Goal: Download file/media

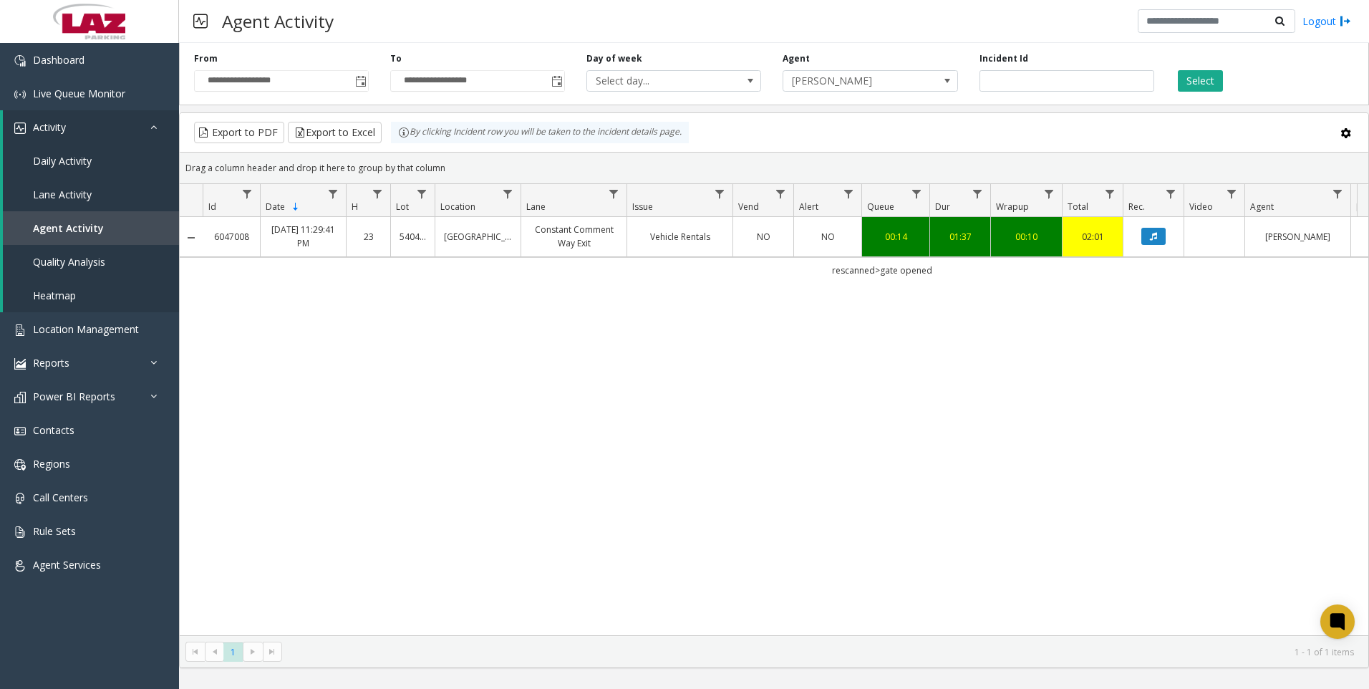
click at [945, 642] on kendo-pager "* 1 1 - 1 of 1 items" at bounding box center [774, 651] width 1189 height 32
drag, startPoint x: 821, startPoint y: 273, endPoint x: 932, endPoint y: 277, distance: 111.1
click at [932, 277] on td "rescanned>gate opened" at bounding box center [882, 270] width 1359 height 26
drag, startPoint x: 932, startPoint y: 277, endPoint x: 912, endPoint y: 272, distance: 21.4
copy td "rescanned>gate opened"
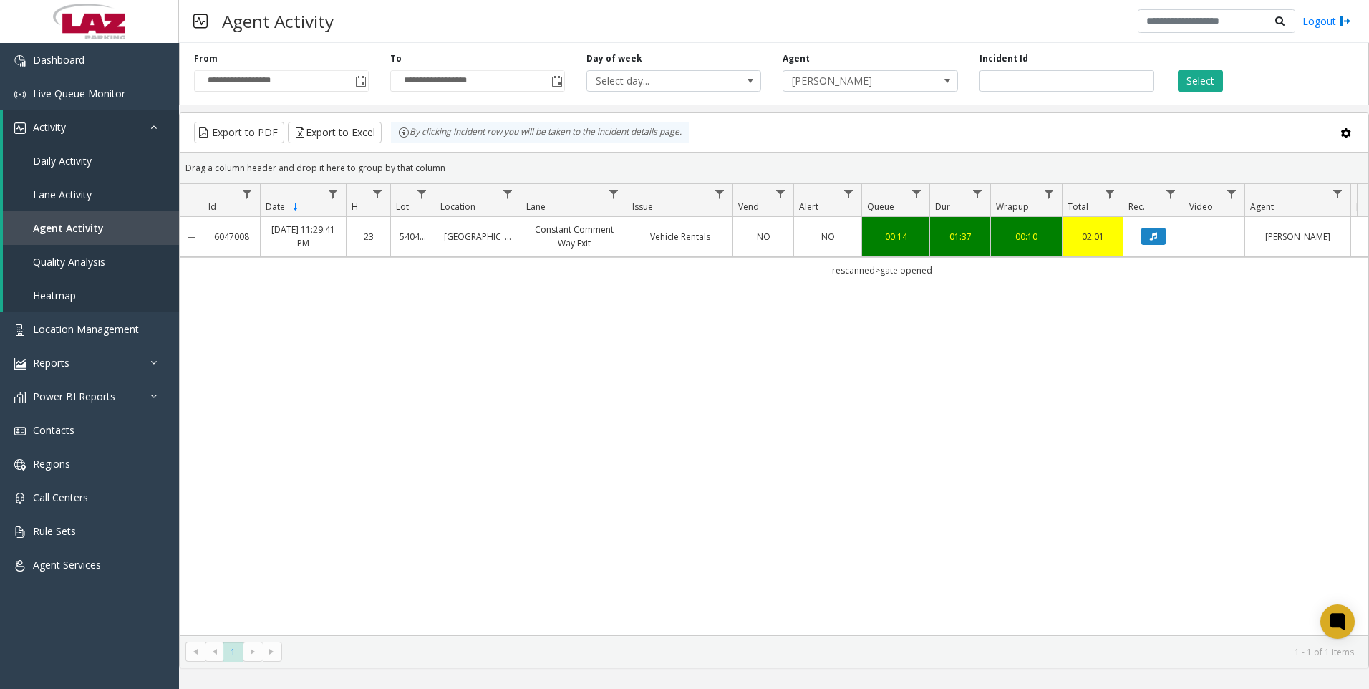
click at [1056, 92] on div "**********" at bounding box center [774, 71] width 1190 height 68
drag, startPoint x: 1056, startPoint y: 92, endPoint x: 1050, endPoint y: 74, distance: 18.4
click at [1053, 82] on div "**********" at bounding box center [774, 71] width 1190 height 68
click at [1050, 74] on input "*******" at bounding box center [1067, 80] width 175 height 21
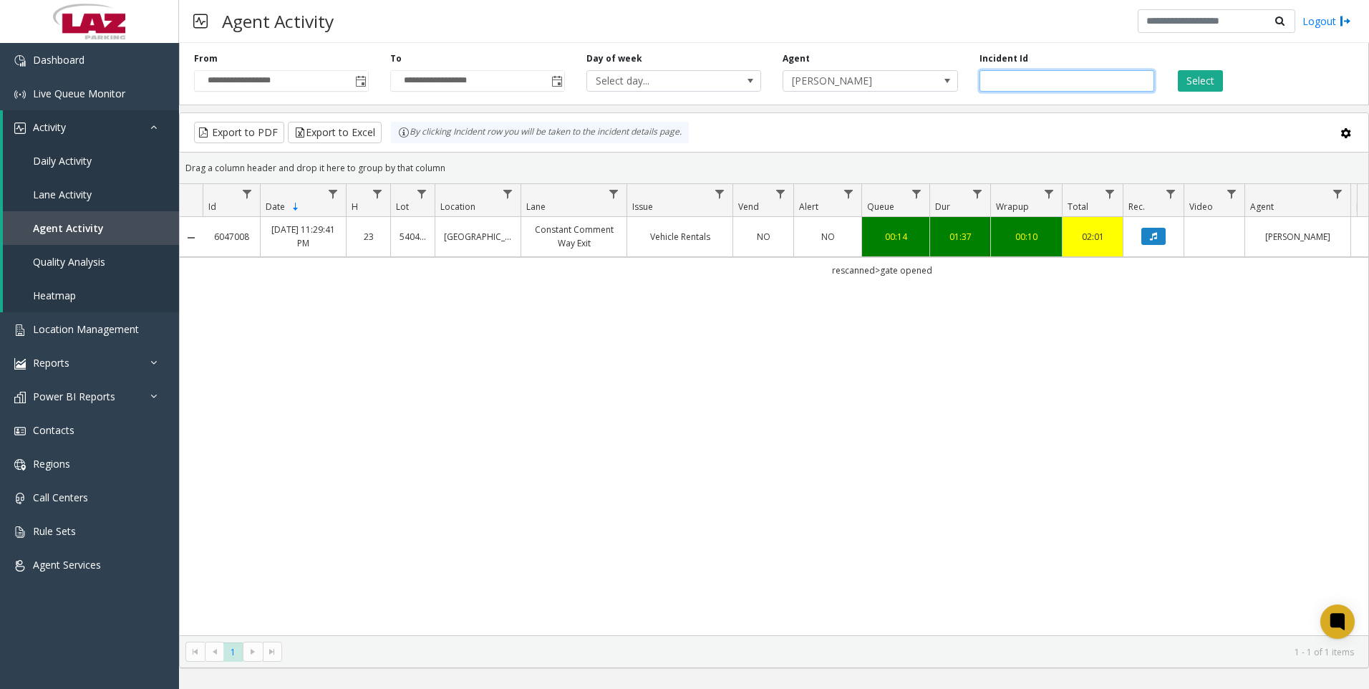
click at [1050, 74] on input "*******" at bounding box center [1067, 80] width 175 height 21
paste input "number"
click at [1202, 78] on button "Select" at bounding box center [1200, 80] width 45 height 21
click at [1159, 235] on button "Data table" at bounding box center [1154, 236] width 24 height 17
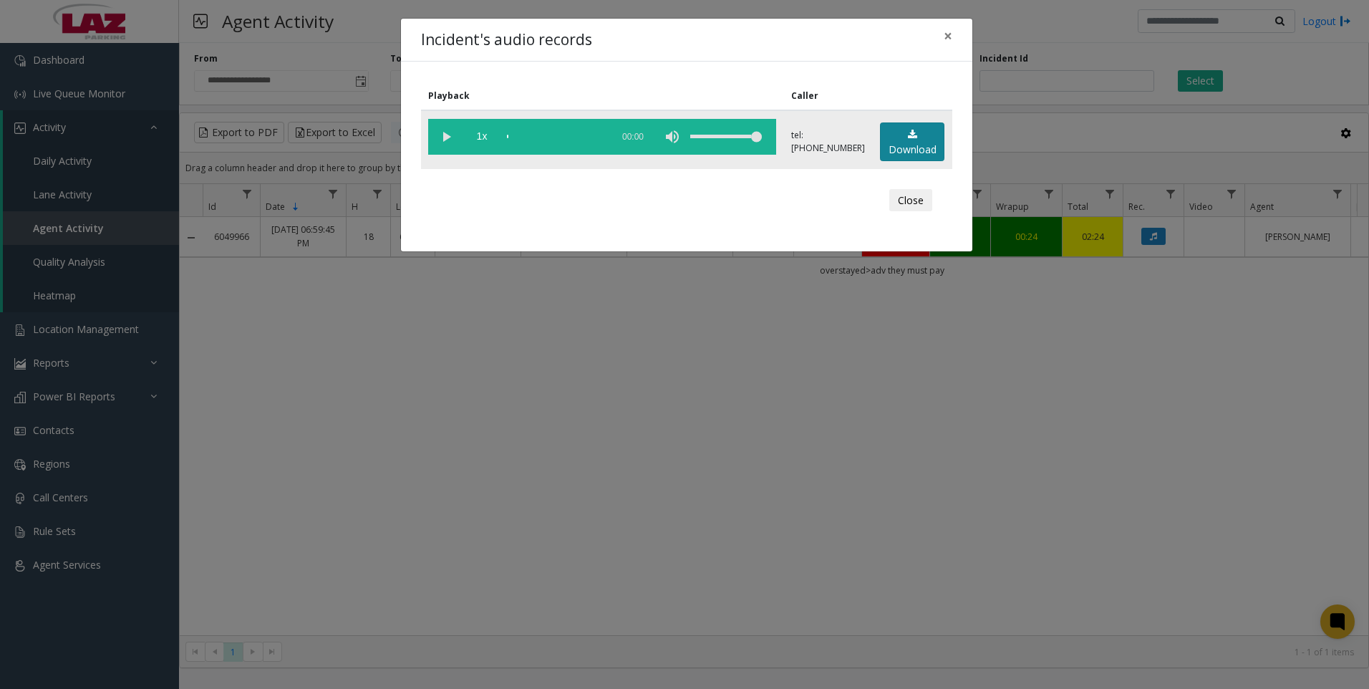
click at [917, 141] on link "Download" at bounding box center [912, 141] width 64 height 39
click at [455, 507] on div "Incident's audio records × Playback Caller 1x 01:13 tel:[PHONE_NUMBER] Download…" at bounding box center [684, 344] width 1369 height 689
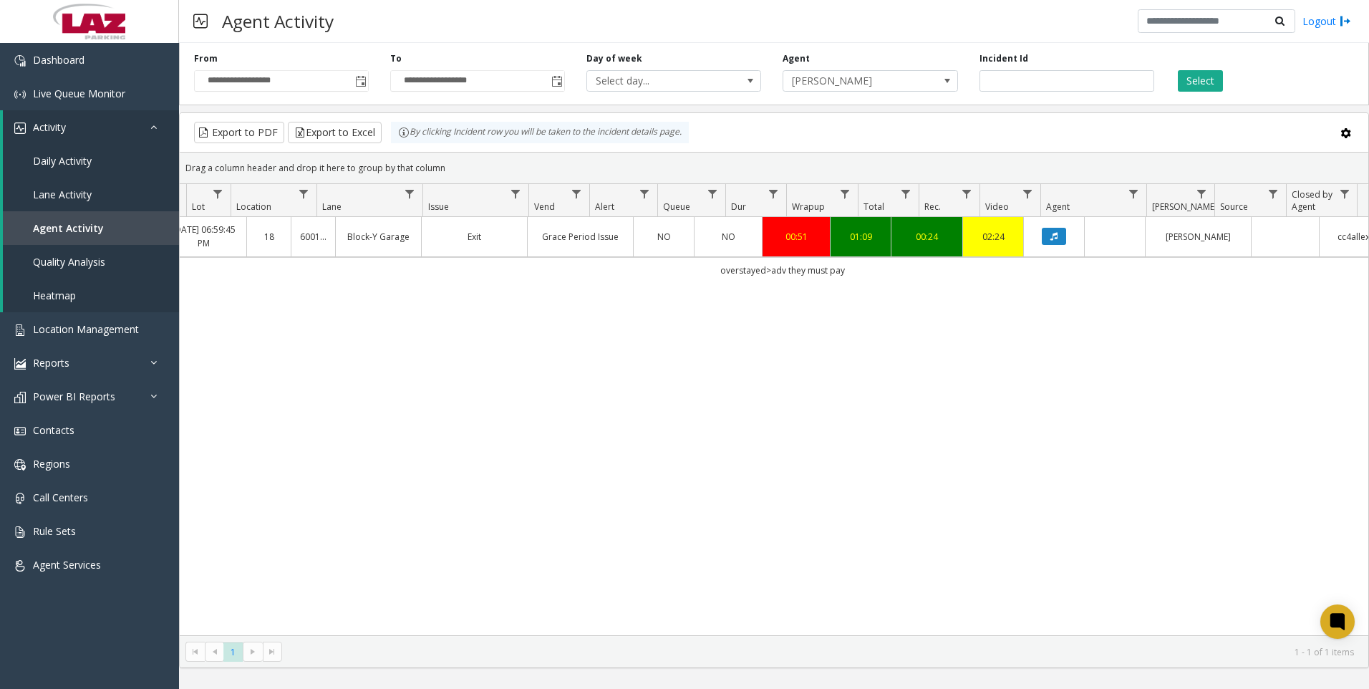
scroll to position [0, 100]
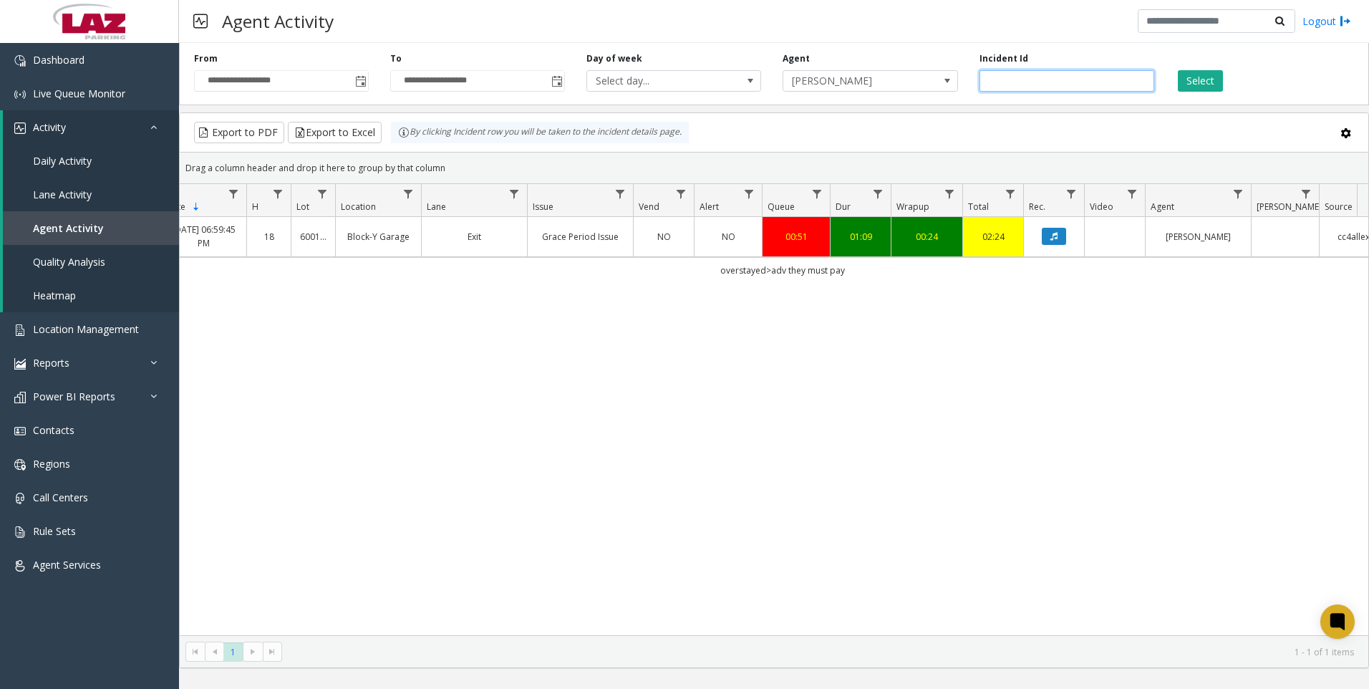
click at [1038, 84] on input "*******" at bounding box center [1067, 80] width 175 height 21
paste input "number"
click at [1191, 93] on div "**********" at bounding box center [774, 71] width 1190 height 68
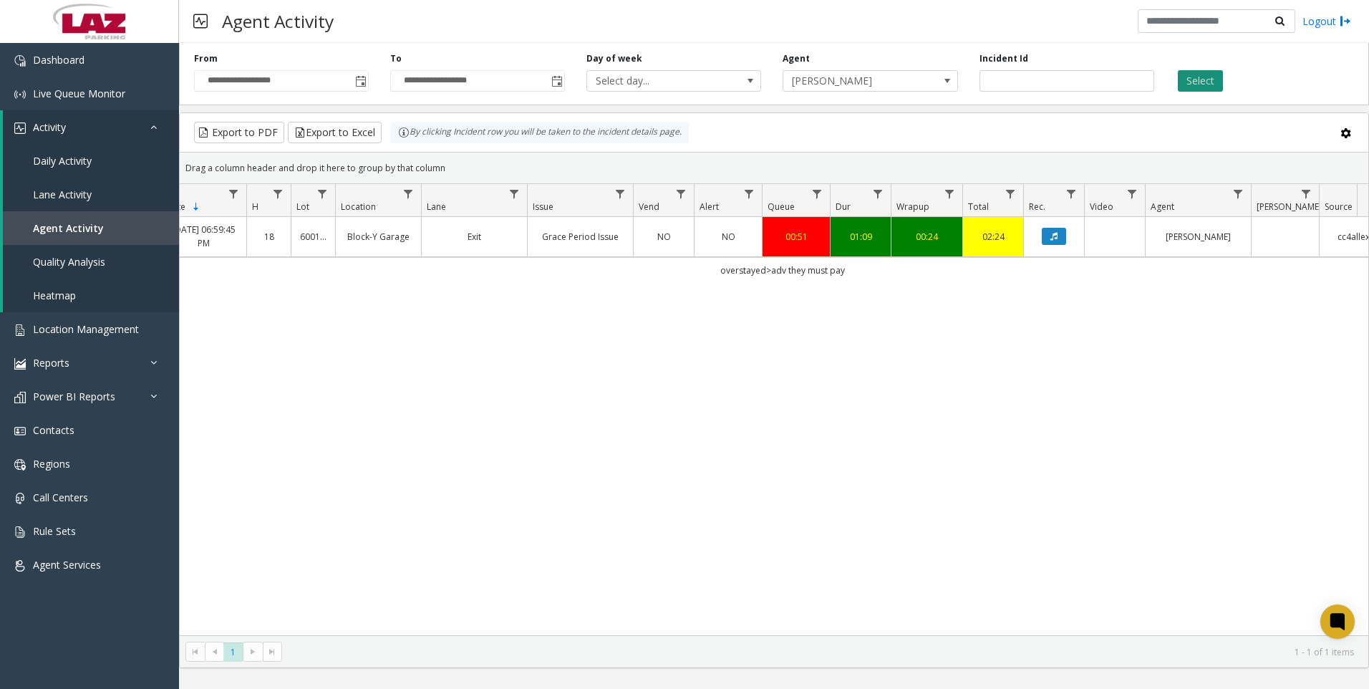
click at [1193, 81] on button "Select" at bounding box center [1200, 80] width 45 height 21
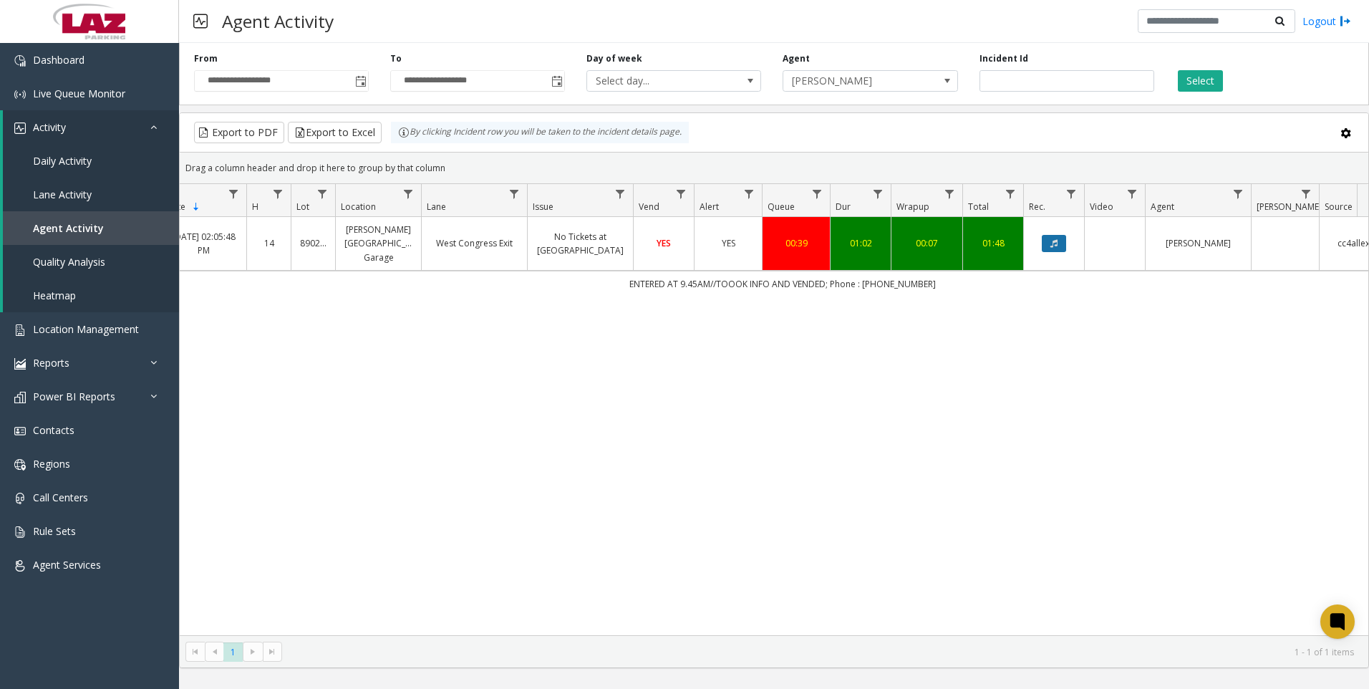
click at [1057, 239] on icon "Data table" at bounding box center [1054, 243] width 7 height 9
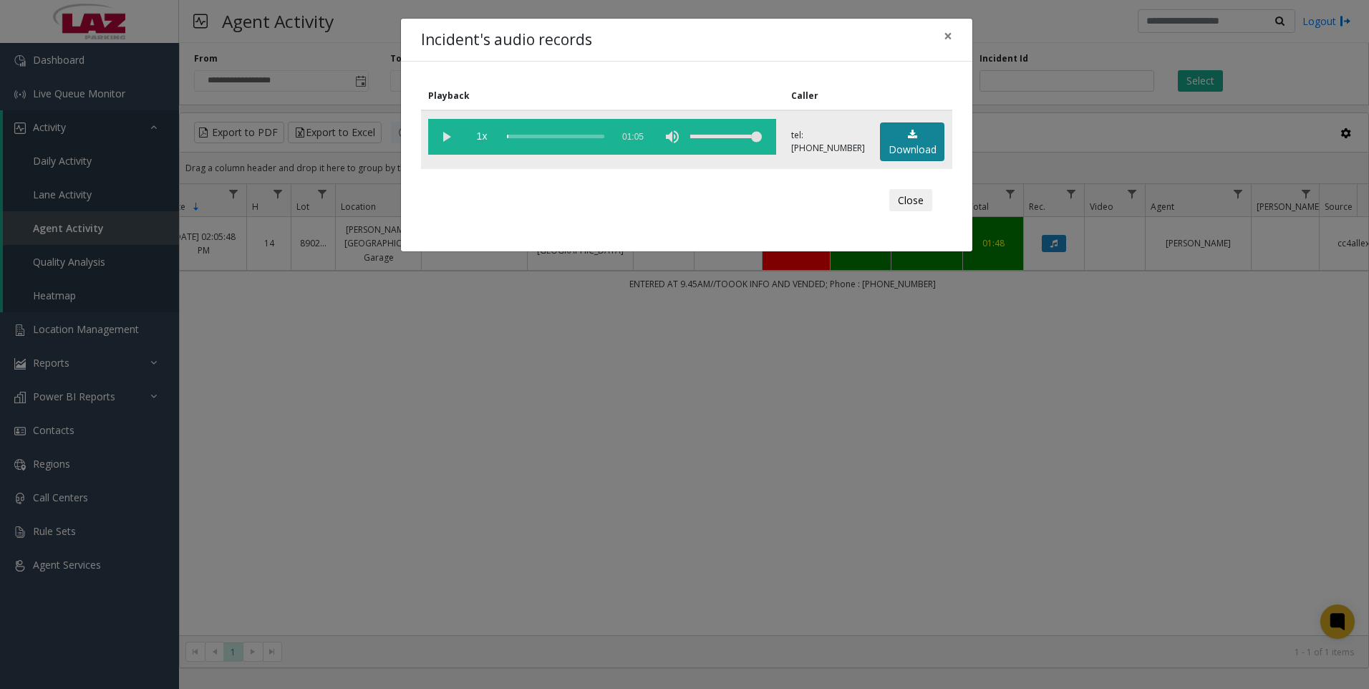
click at [911, 153] on link "Download" at bounding box center [912, 141] width 64 height 39
click at [282, 496] on div "Incident's audio records × Playback Caller 1x 01:05 tel:[PHONE_NUMBER] Download…" at bounding box center [684, 344] width 1369 height 689
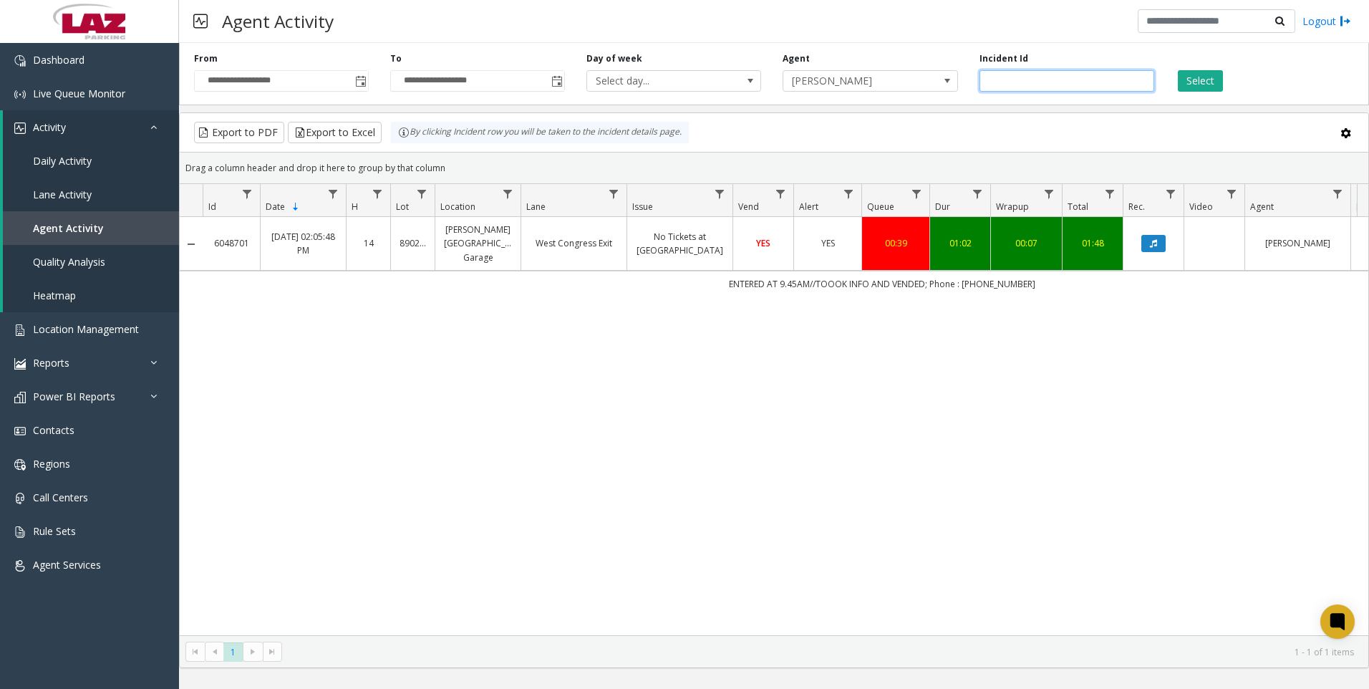
click at [1091, 77] on input "*******" at bounding box center [1067, 80] width 175 height 21
paste input "number"
click at [1200, 77] on button "Select" at bounding box center [1200, 80] width 45 height 21
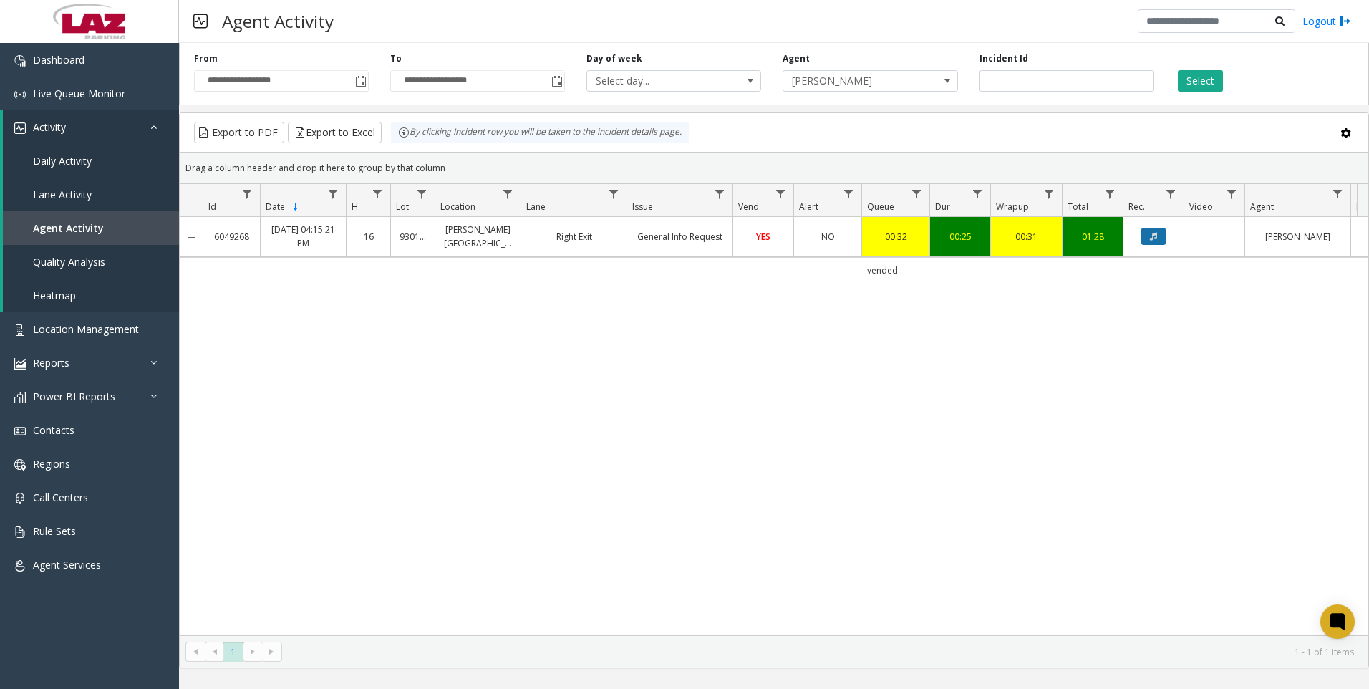
click at [1155, 240] on icon "Data table" at bounding box center [1153, 236] width 7 height 9
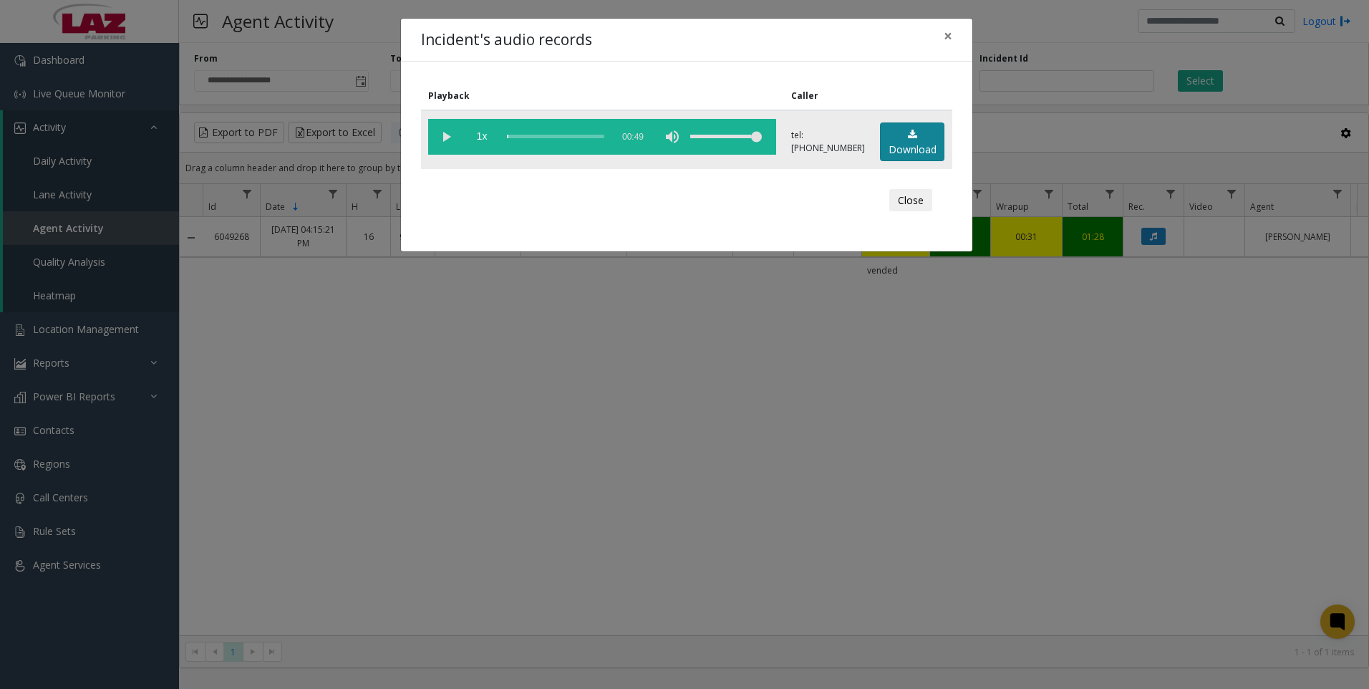
click at [930, 148] on link "Download" at bounding box center [912, 141] width 64 height 39
click at [635, 394] on div "Incident's audio records × Playback Caller 1x 00:49 tel:[PHONE_NUMBER] Download…" at bounding box center [684, 344] width 1369 height 689
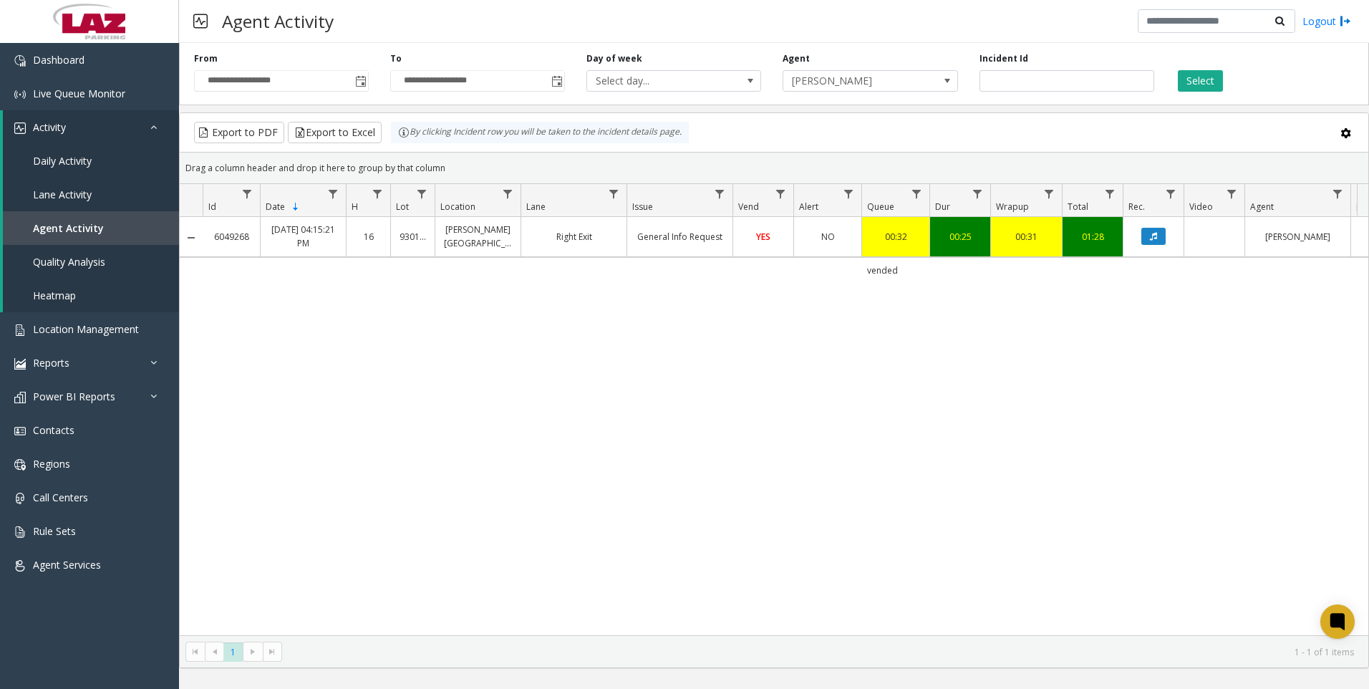
drag, startPoint x: 1094, startPoint y: 483, endPoint x: 952, endPoint y: 509, distance: 143.5
click at [1094, 483] on div "6049268 [DATE] 04:15:21 PM 16 930123 [PERSON_NAME][GEOGRAPHIC_DATA] Right Exit …" at bounding box center [774, 426] width 1189 height 418
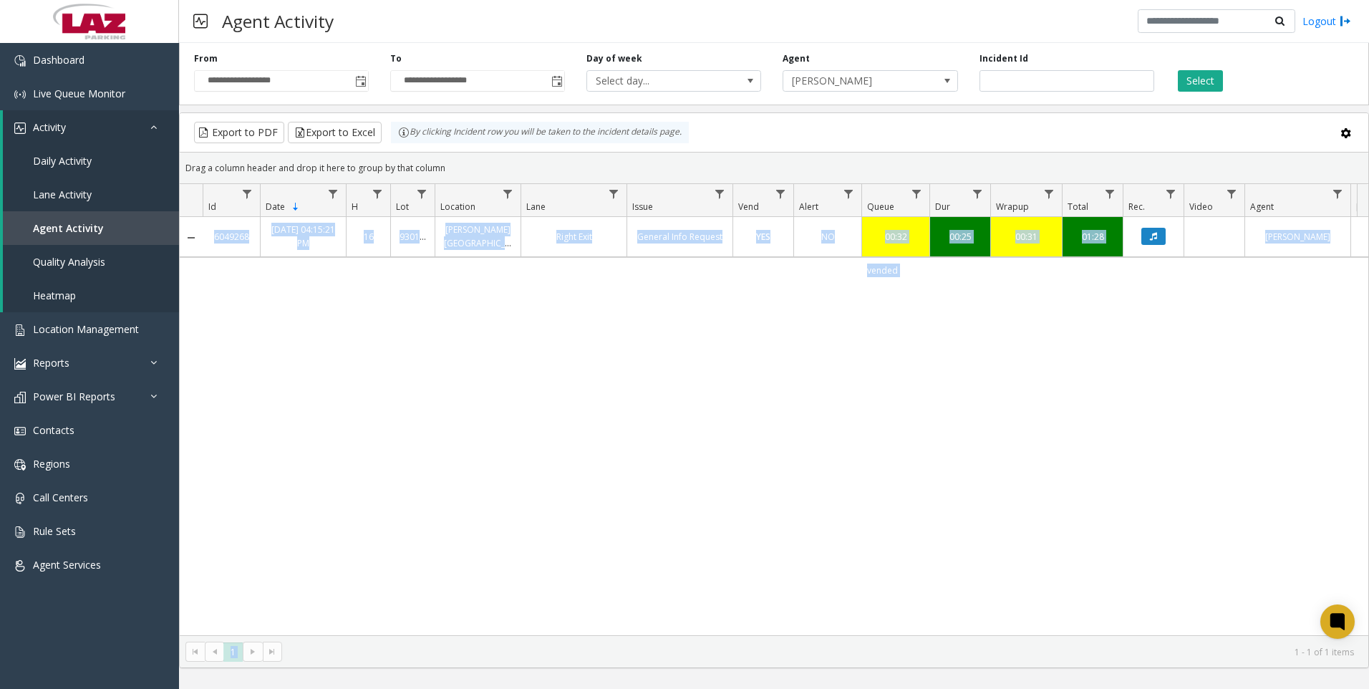
drag, startPoint x: 571, startPoint y: 637, endPoint x: 744, endPoint y: 633, distance: 173.4
click at [744, 633] on kendo-grid "Export to PDF Export to Excel By clicking Incident row you will be taken to the…" at bounding box center [774, 390] width 1190 height 556
drag, startPoint x: 744, startPoint y: 633, endPoint x: 738, endPoint y: 584, distance: 49.1
click at [740, 585] on div "6049268 [DATE] 04:15:21 PM 16 930123 [PERSON_NAME][GEOGRAPHIC_DATA] Right Exit …" at bounding box center [774, 426] width 1189 height 418
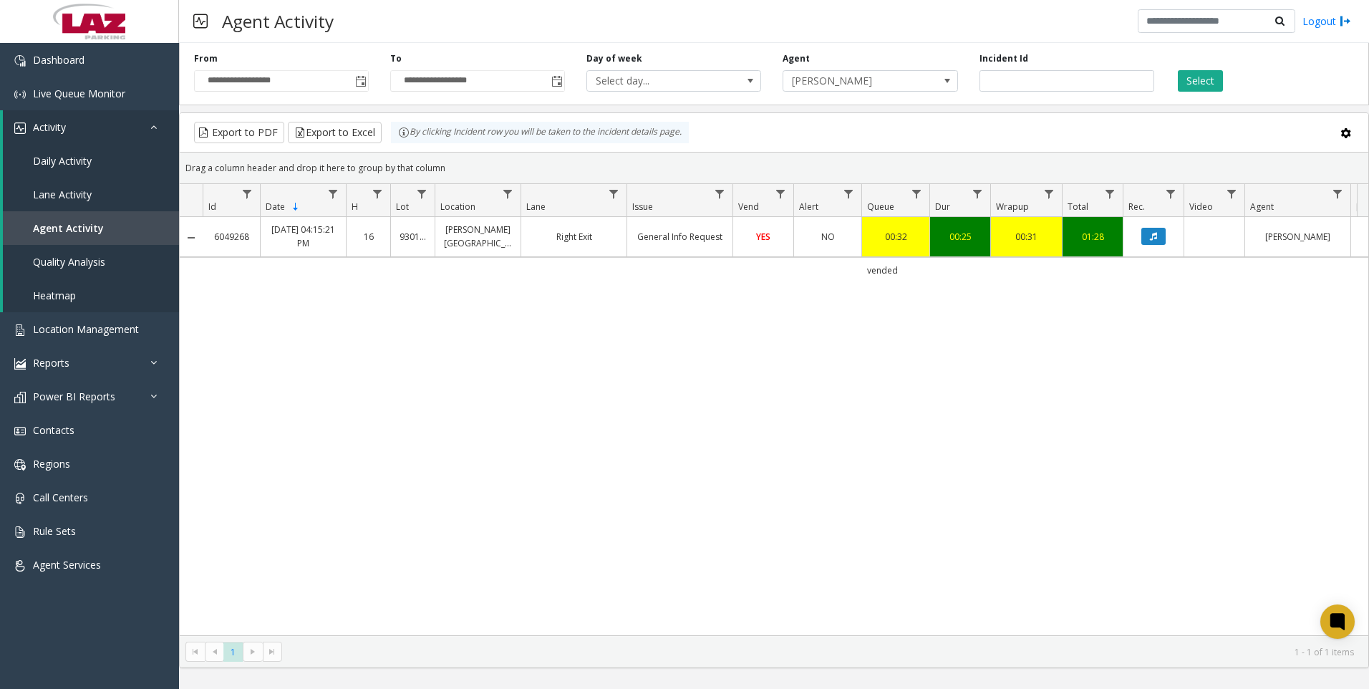
click at [1019, 496] on div "6049268 [DATE] 04:15:21 PM 16 930123 [PERSON_NAME][GEOGRAPHIC_DATA] Right Exit …" at bounding box center [774, 426] width 1189 height 418
click at [1051, 85] on input "*******" at bounding box center [1067, 80] width 175 height 21
paste input "number"
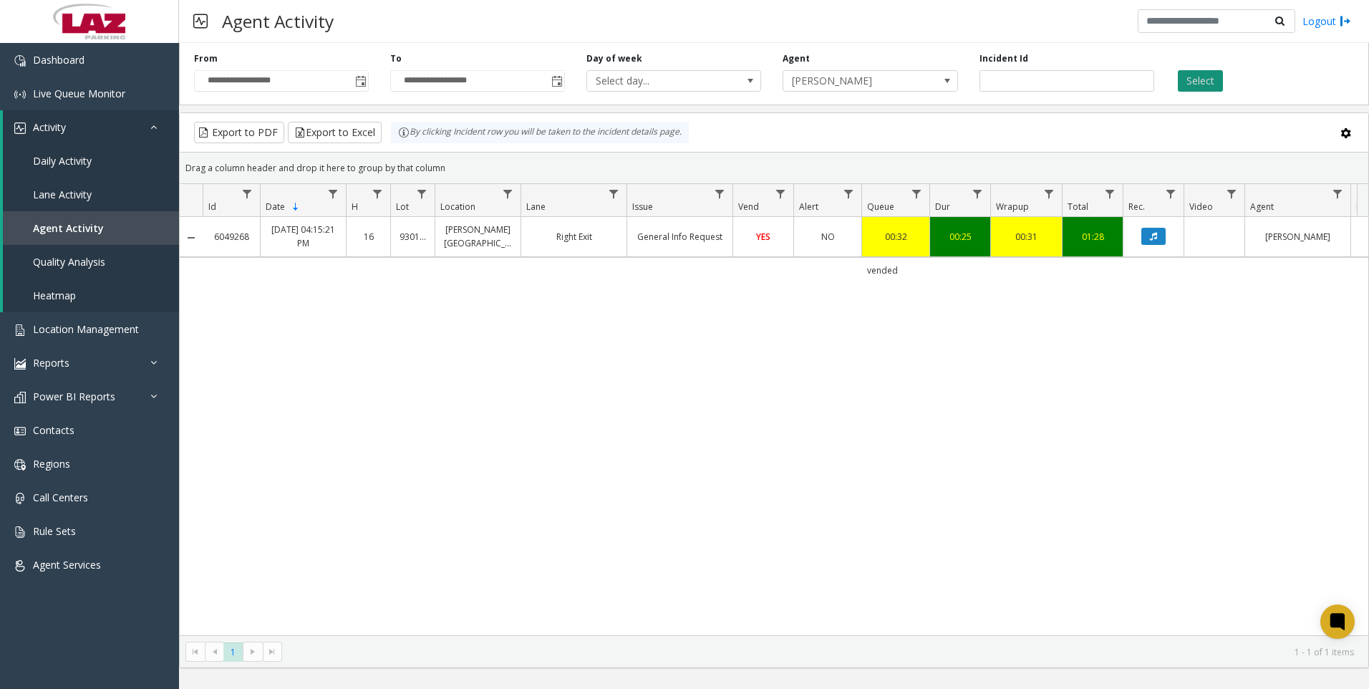
click at [1190, 79] on button "Select" at bounding box center [1200, 80] width 45 height 21
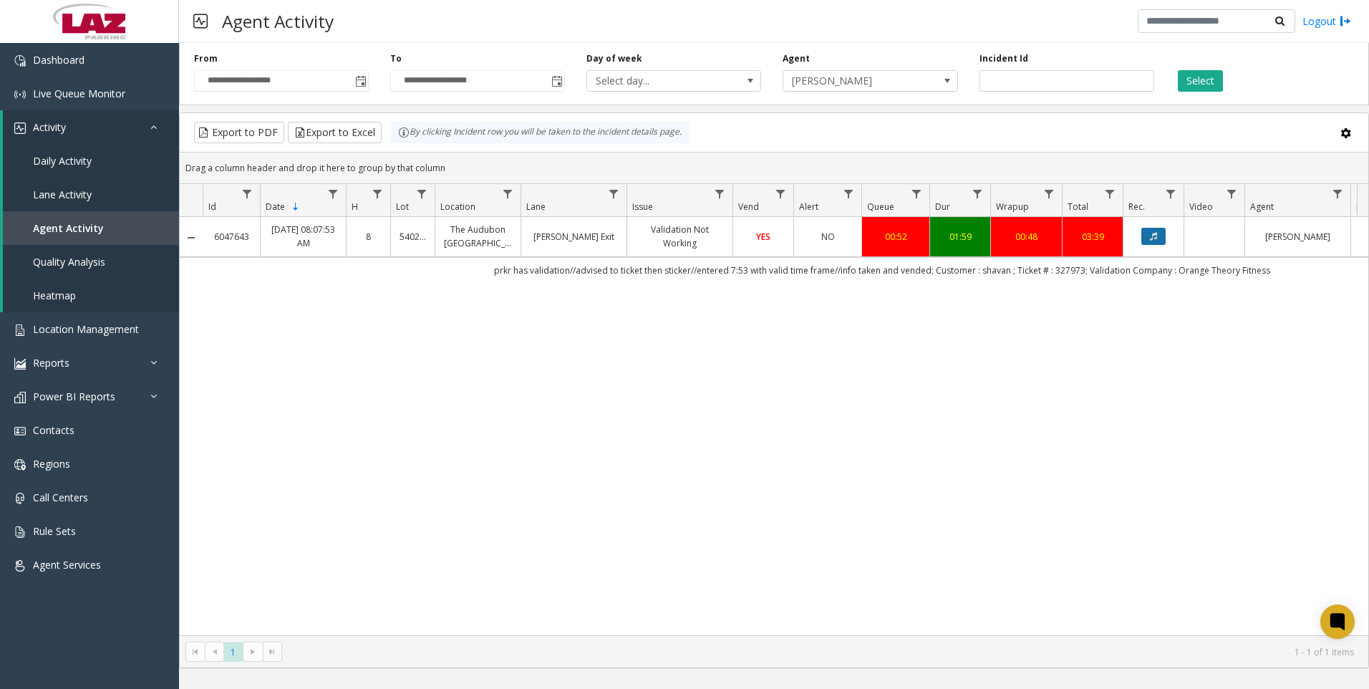
click at [1157, 245] on button "Data table" at bounding box center [1154, 236] width 24 height 17
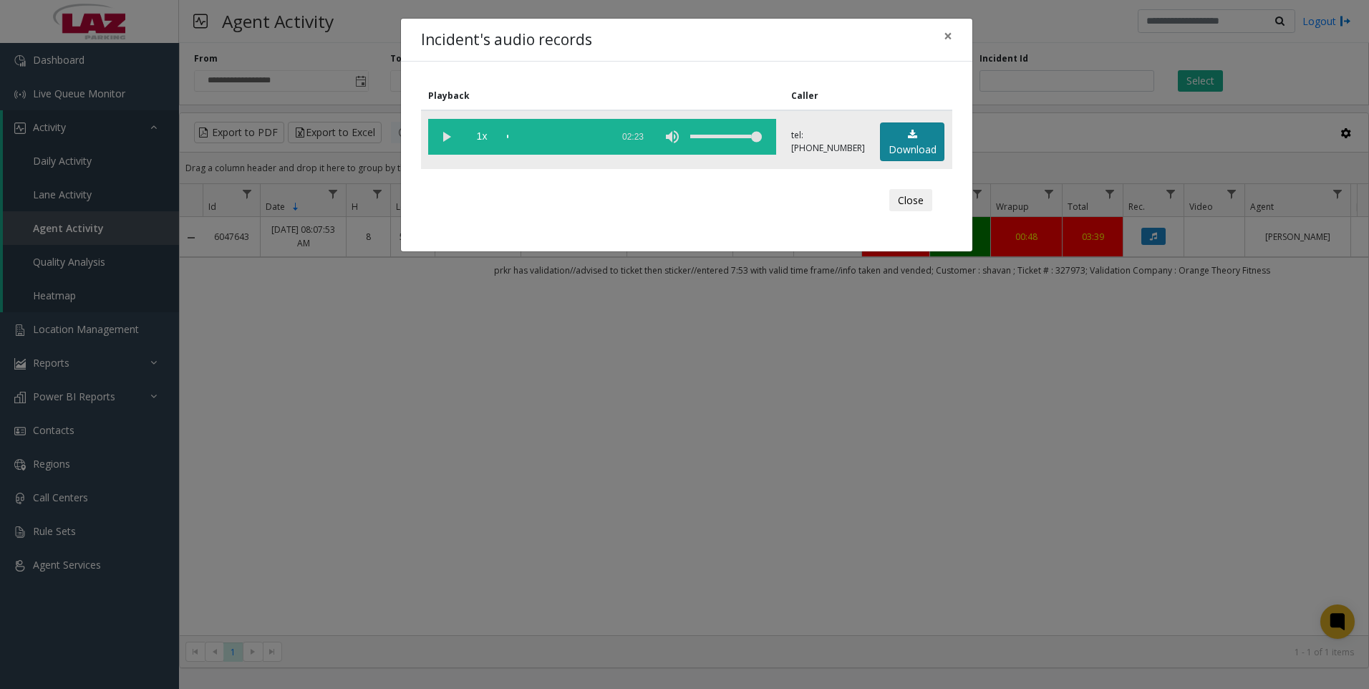
click at [919, 140] on link "Download" at bounding box center [912, 141] width 64 height 39
drag, startPoint x: 503, startPoint y: 598, endPoint x: 377, endPoint y: 575, distance: 128.1
click at [504, 597] on div "Incident's audio records × Playback Caller 1x 02:23 tel:[PHONE_NUMBER] Download…" at bounding box center [684, 344] width 1369 height 689
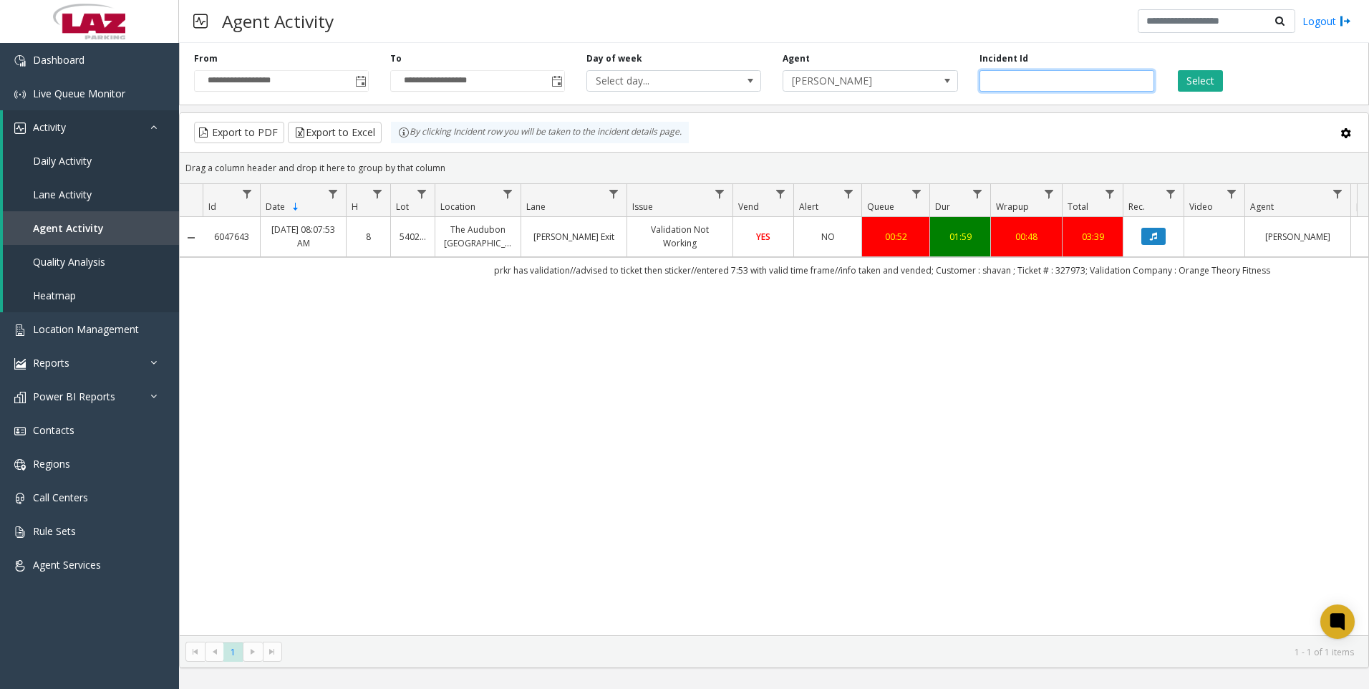
click at [1024, 89] on input "*******" at bounding box center [1067, 80] width 175 height 21
paste input "number"
type input "*******"
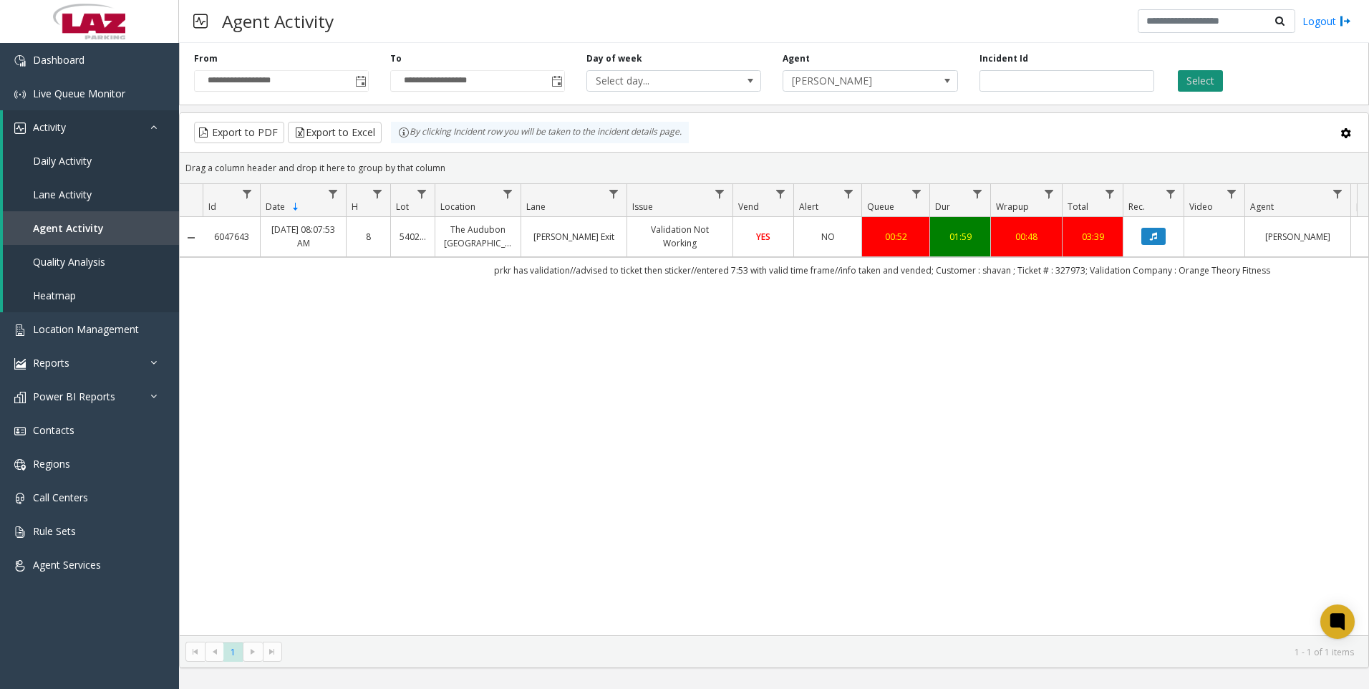
click at [1185, 87] on button "Select" at bounding box center [1200, 80] width 45 height 21
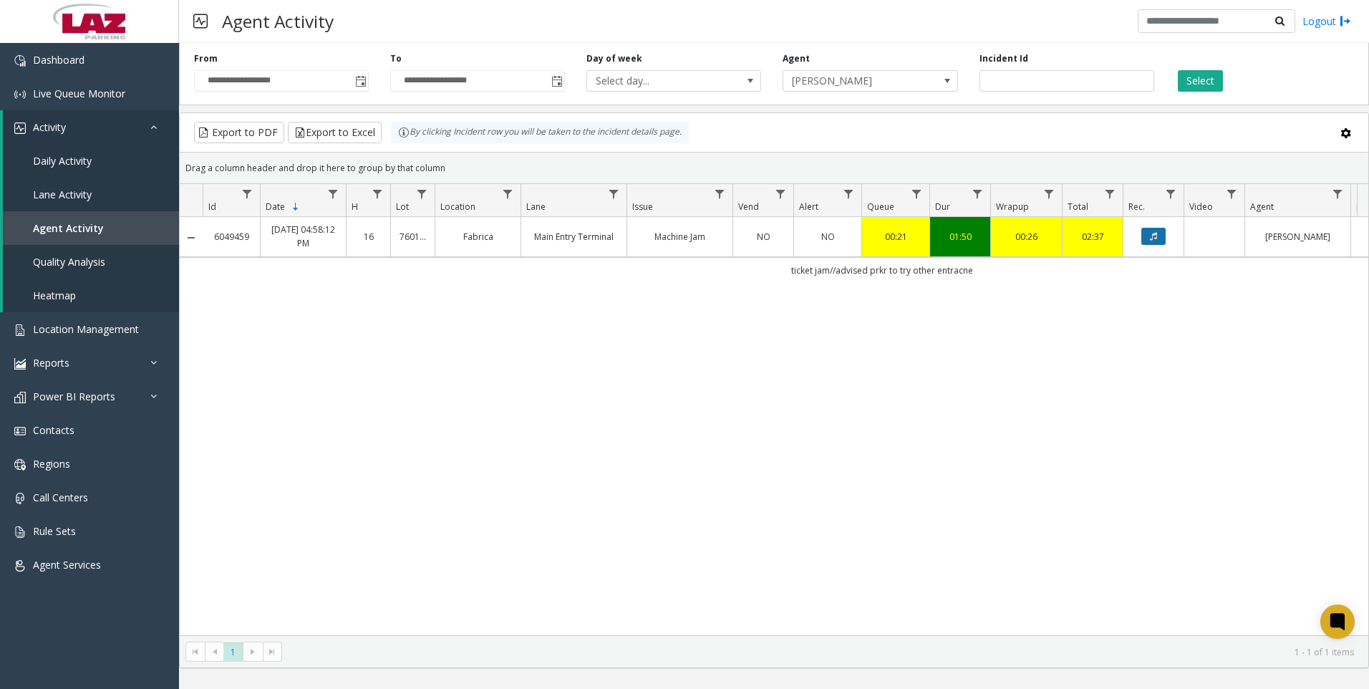
click at [1157, 233] on icon "Data table" at bounding box center [1153, 236] width 7 height 9
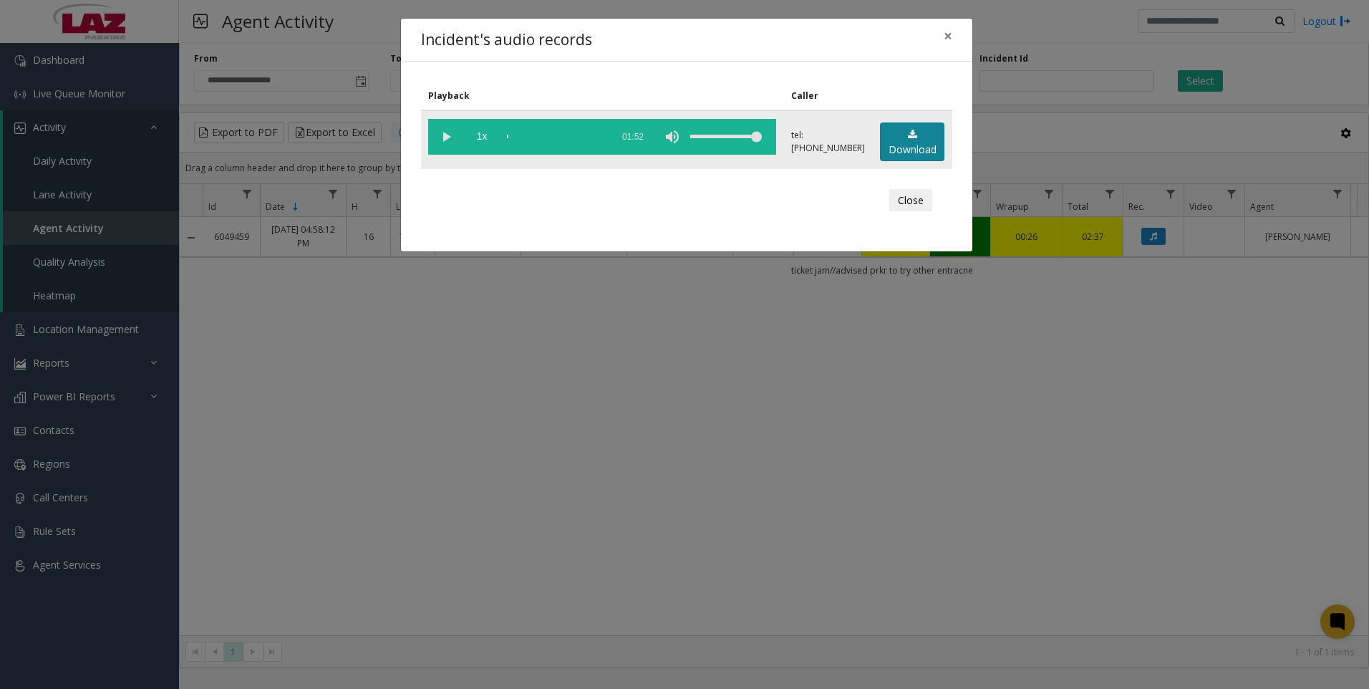
click at [895, 129] on link "Download" at bounding box center [912, 141] width 64 height 39
click at [413, 460] on div "Incident's audio records × Playback Caller 1x 01:52 tel:[PHONE_NUMBER] Download…" at bounding box center [684, 344] width 1369 height 689
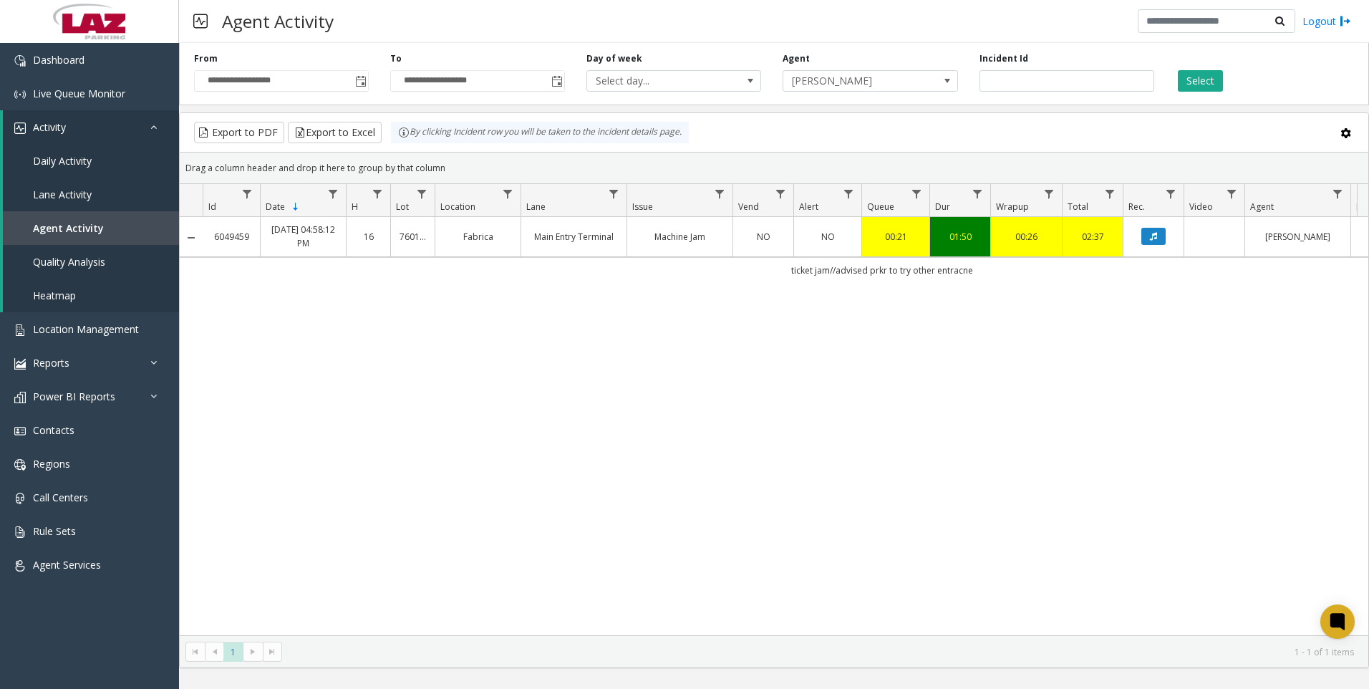
drag, startPoint x: 1091, startPoint y: 493, endPoint x: 1069, endPoint y: 513, distance: 28.9
click at [1069, 513] on div "6049459 [DATE] 04:58:12 PM 16 760106 Fabrica Main Entry Terminal Machine Jam NO…" at bounding box center [774, 426] width 1189 height 418
